Goal: Download file/media

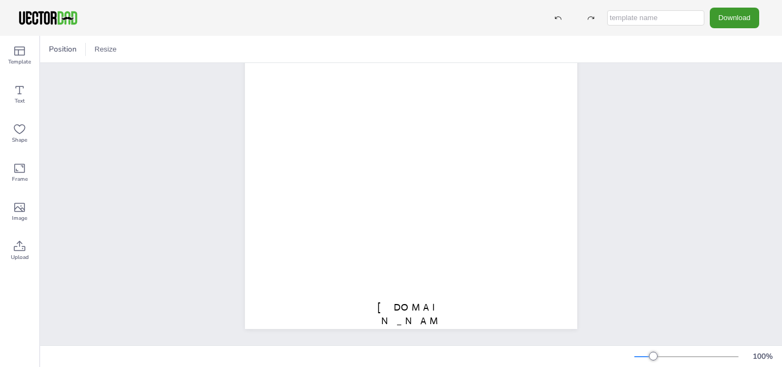
scroll to position [188, 0]
click at [734, 22] on button "Download" at bounding box center [734, 18] width 49 height 20
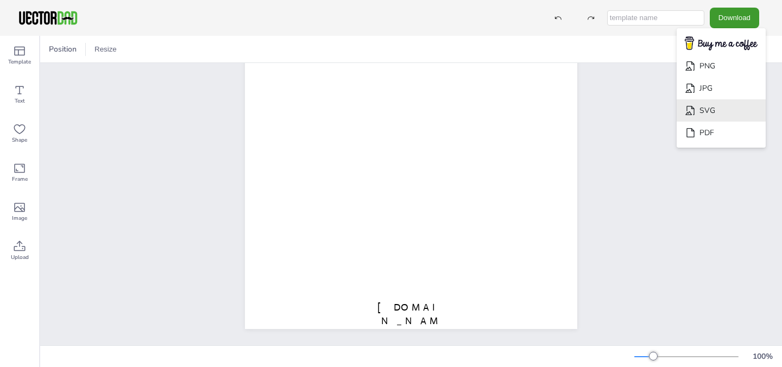
click at [721, 110] on li "SVG" at bounding box center [721, 110] width 89 height 22
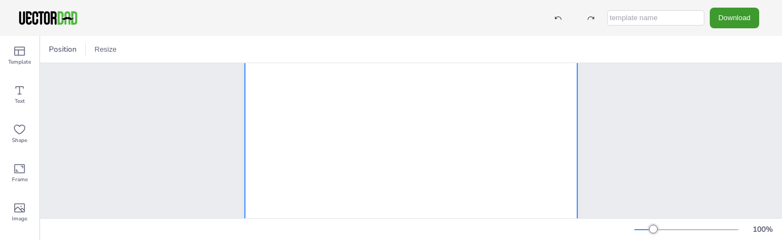
scroll to position [316, 0]
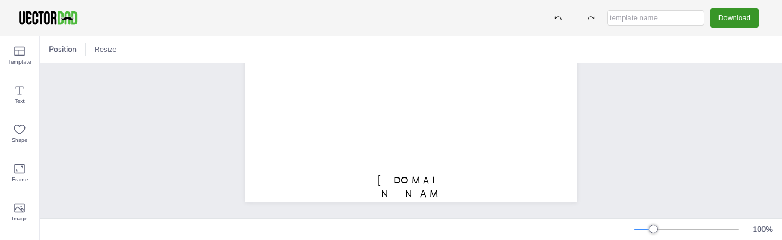
click at [727, 18] on button "Download" at bounding box center [734, 18] width 49 height 20
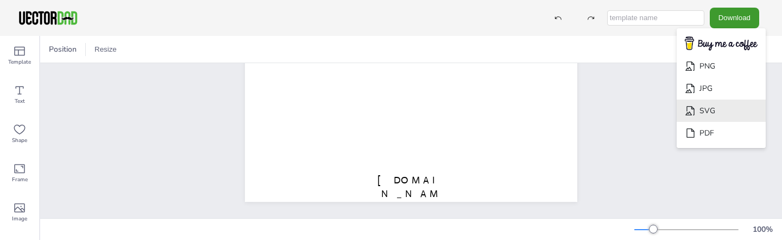
click at [719, 112] on li "SVG" at bounding box center [721, 110] width 89 height 22
